Goal: Task Accomplishment & Management: Complete application form

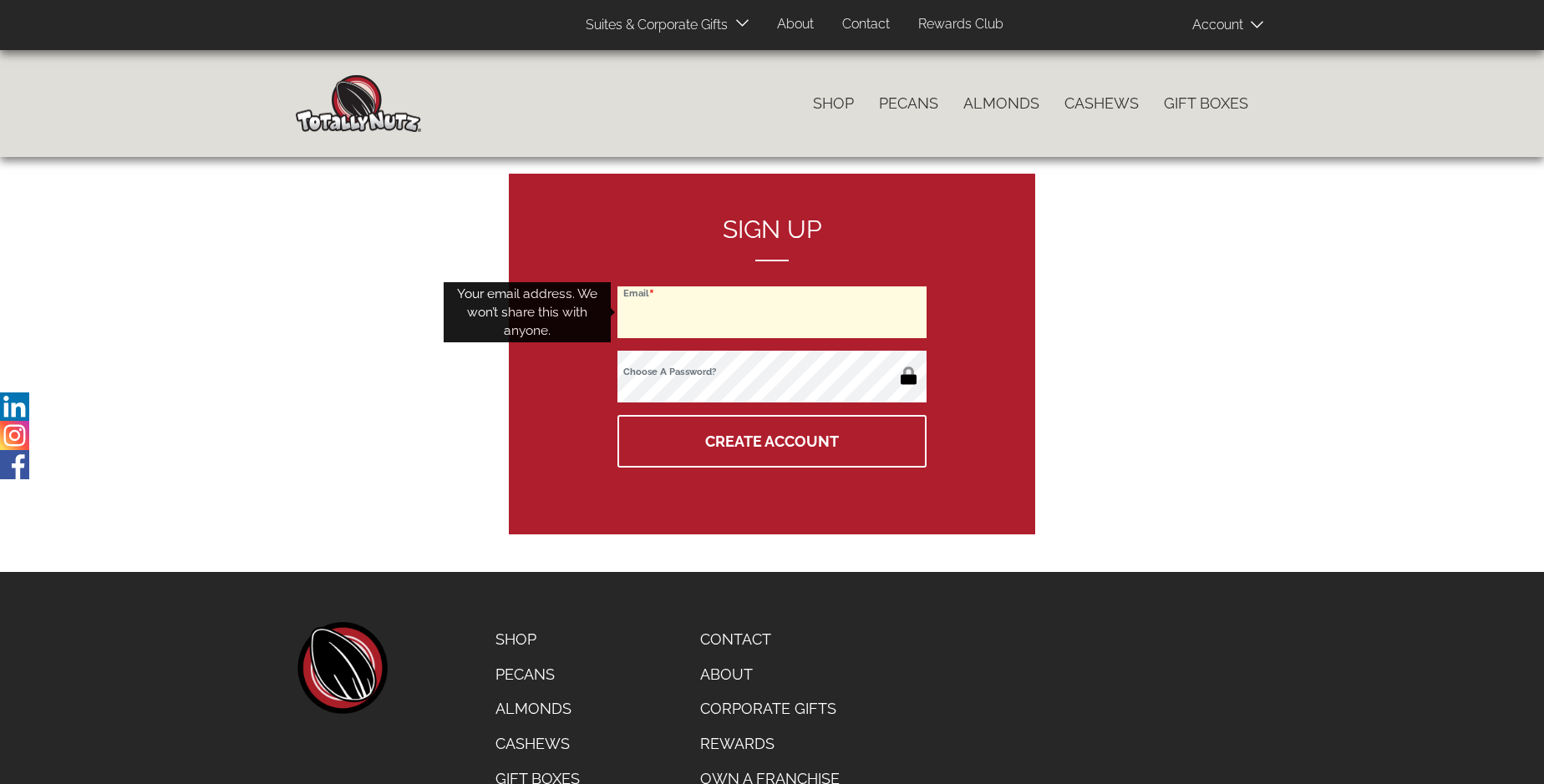
click at [772, 312] on input "Email" at bounding box center [772, 312] width 310 height 51
type input "boswell.erin@gmail.com"
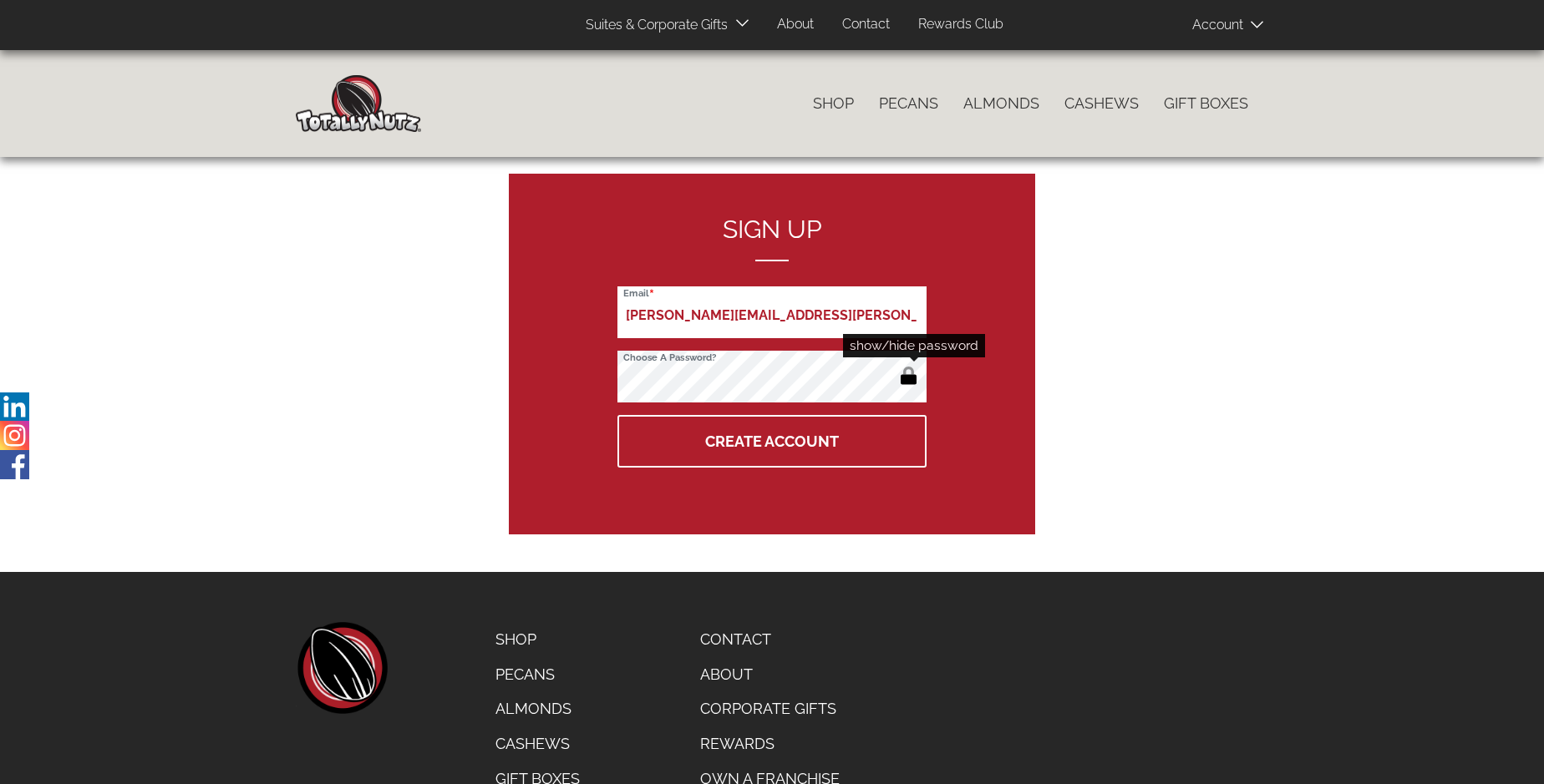
click at [908, 377] on button "button" at bounding box center [908, 377] width 28 height 27
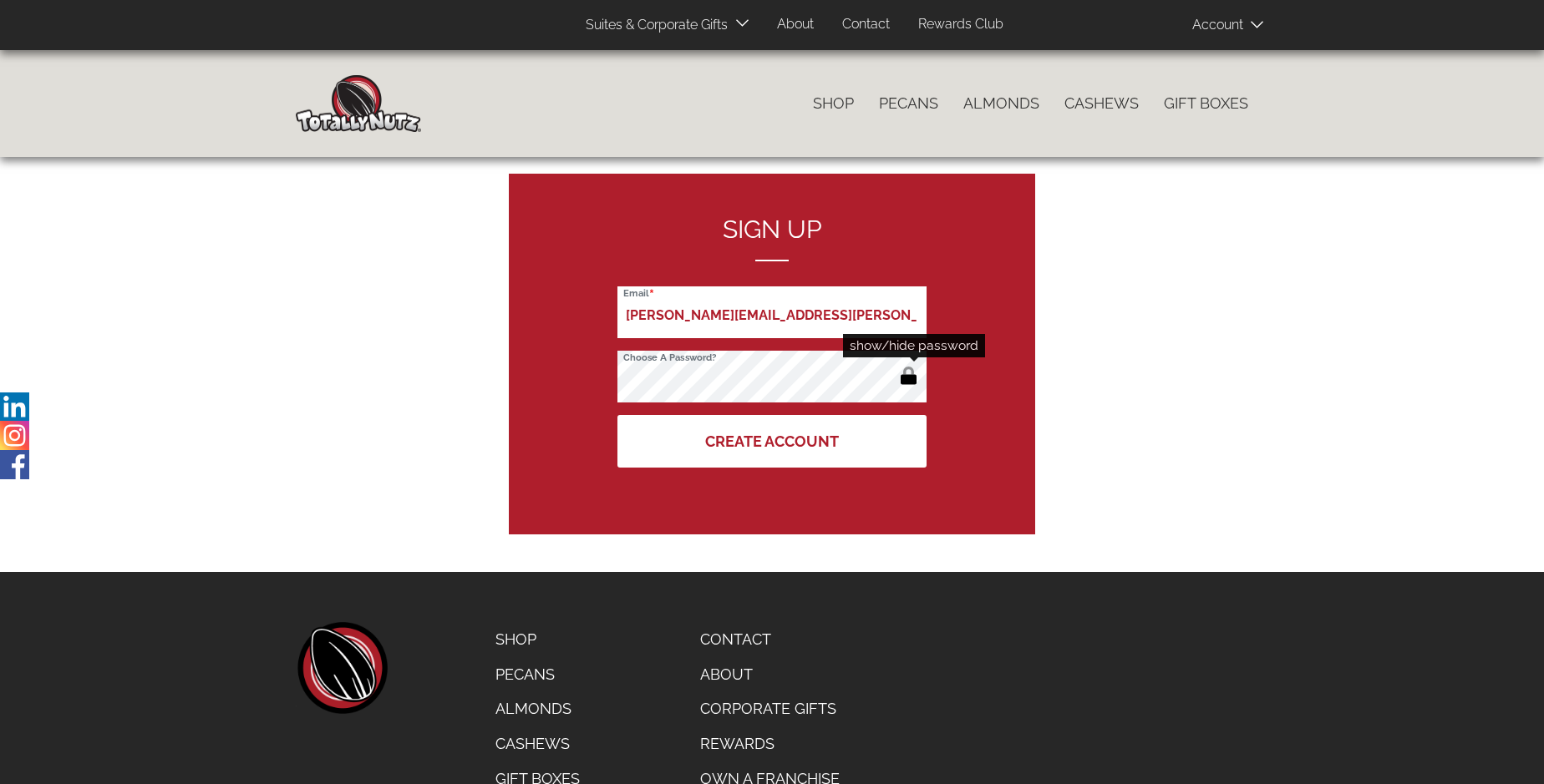
click at [772, 441] on button "Create Account" at bounding box center [772, 441] width 310 height 52
